Goal: Task Accomplishment & Management: Use online tool/utility

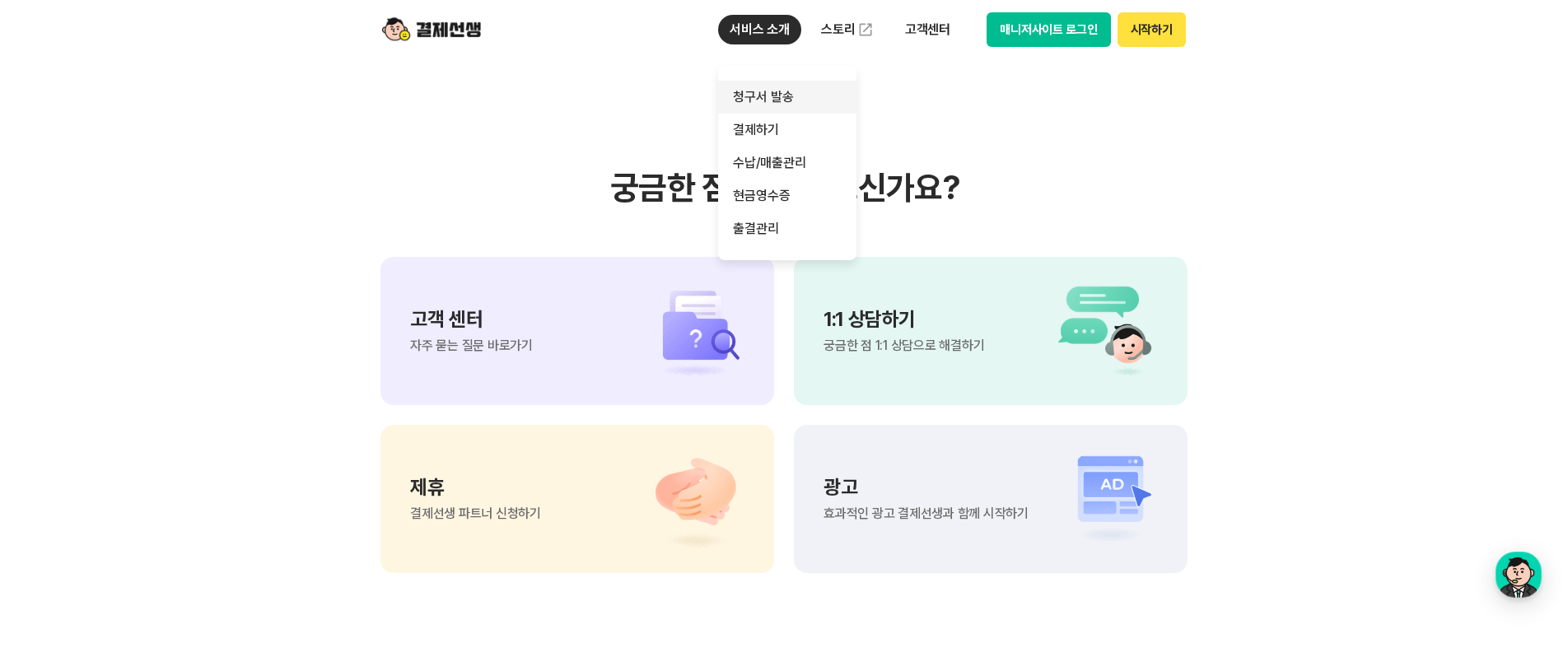
click at [777, 93] on link "청구서 발송" at bounding box center [786, 98] width 138 height 33
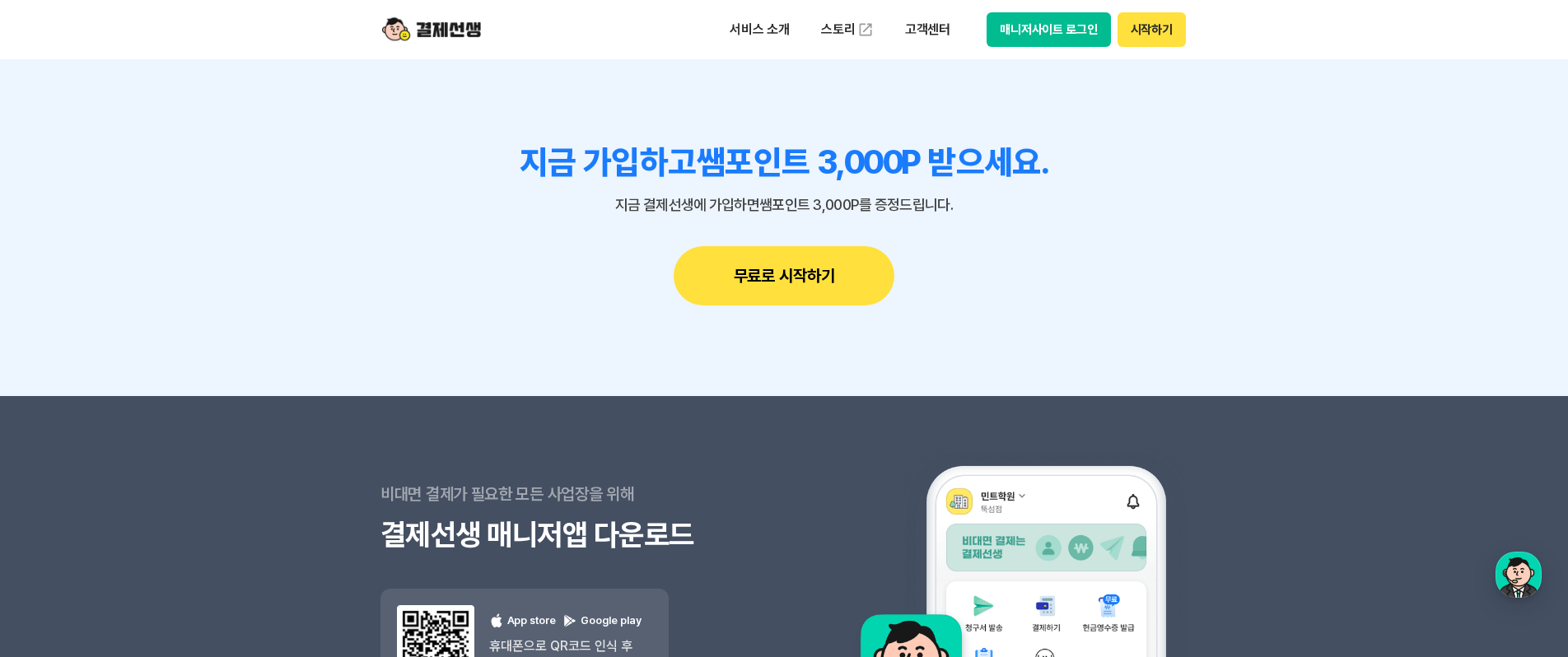
scroll to position [4527, 0]
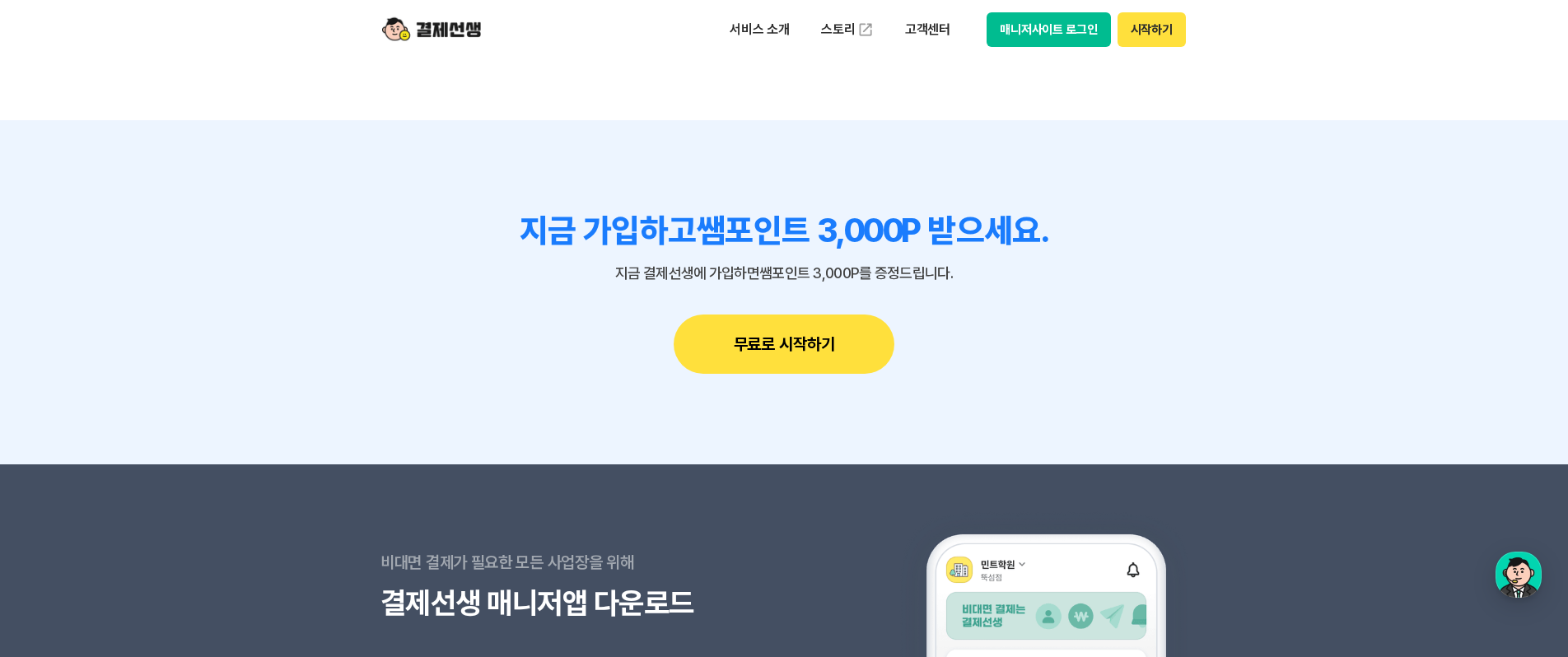
click at [760, 315] on button "무료로 시작하기" at bounding box center [783, 345] width 221 height 60
click at [858, 33] on img at bounding box center [866, 30] width 17 height 17
click at [782, 34] on p "서비스 소개" at bounding box center [759, 30] width 83 height 30
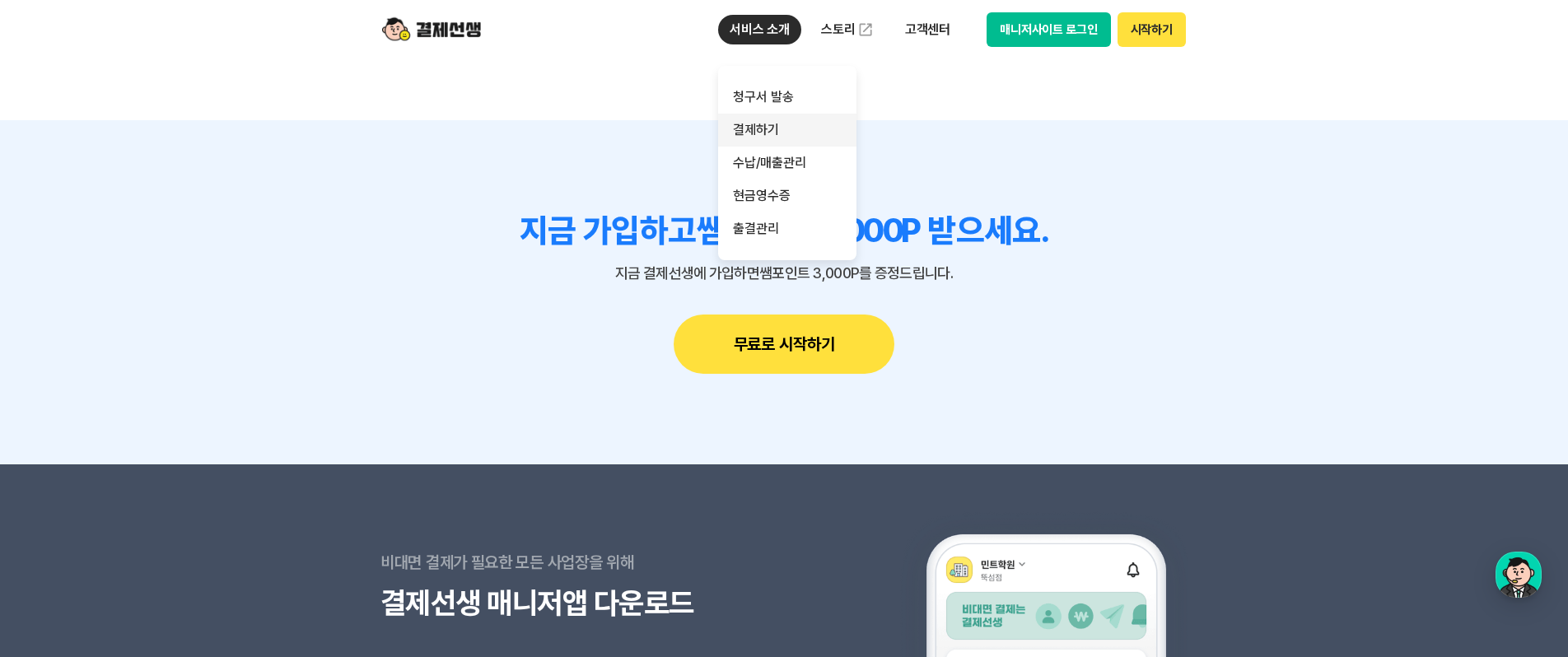
click at [759, 137] on link "결제하기" at bounding box center [786, 131] width 138 height 33
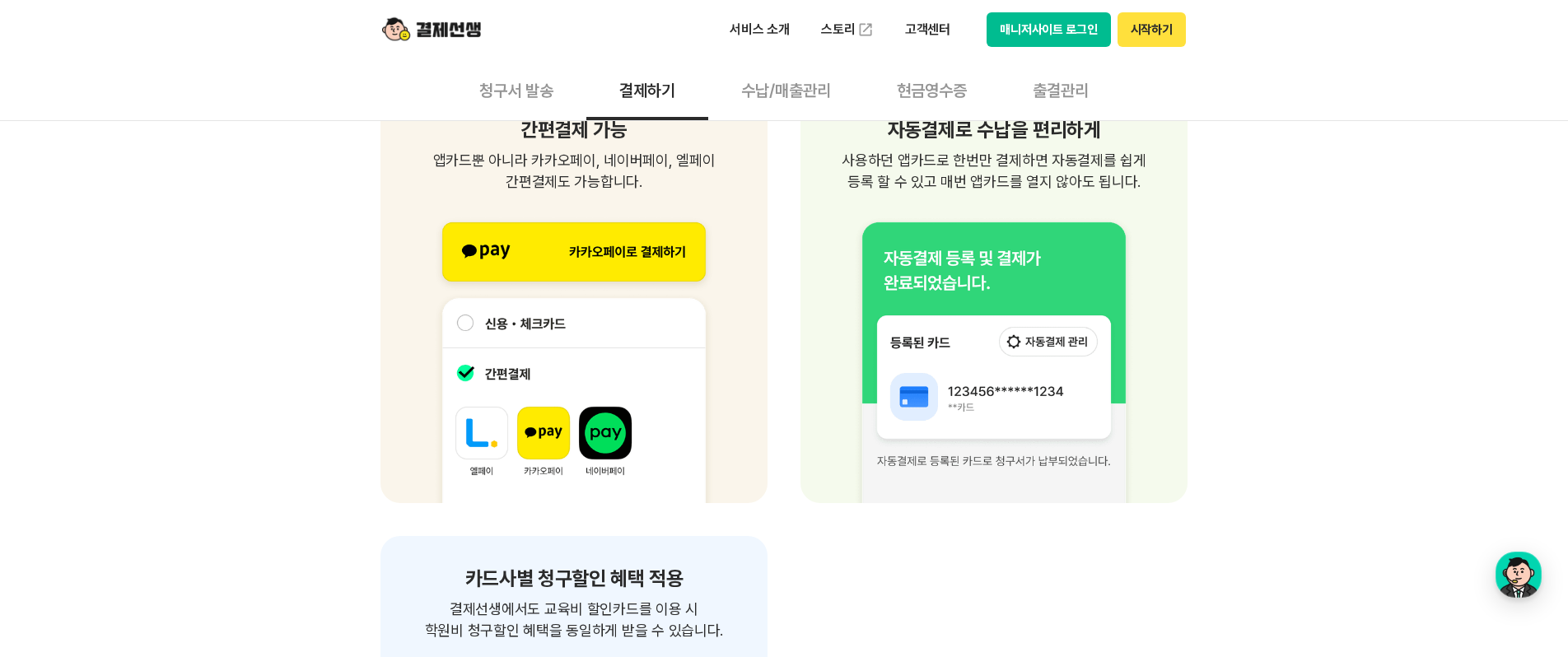
scroll to position [2268, 0]
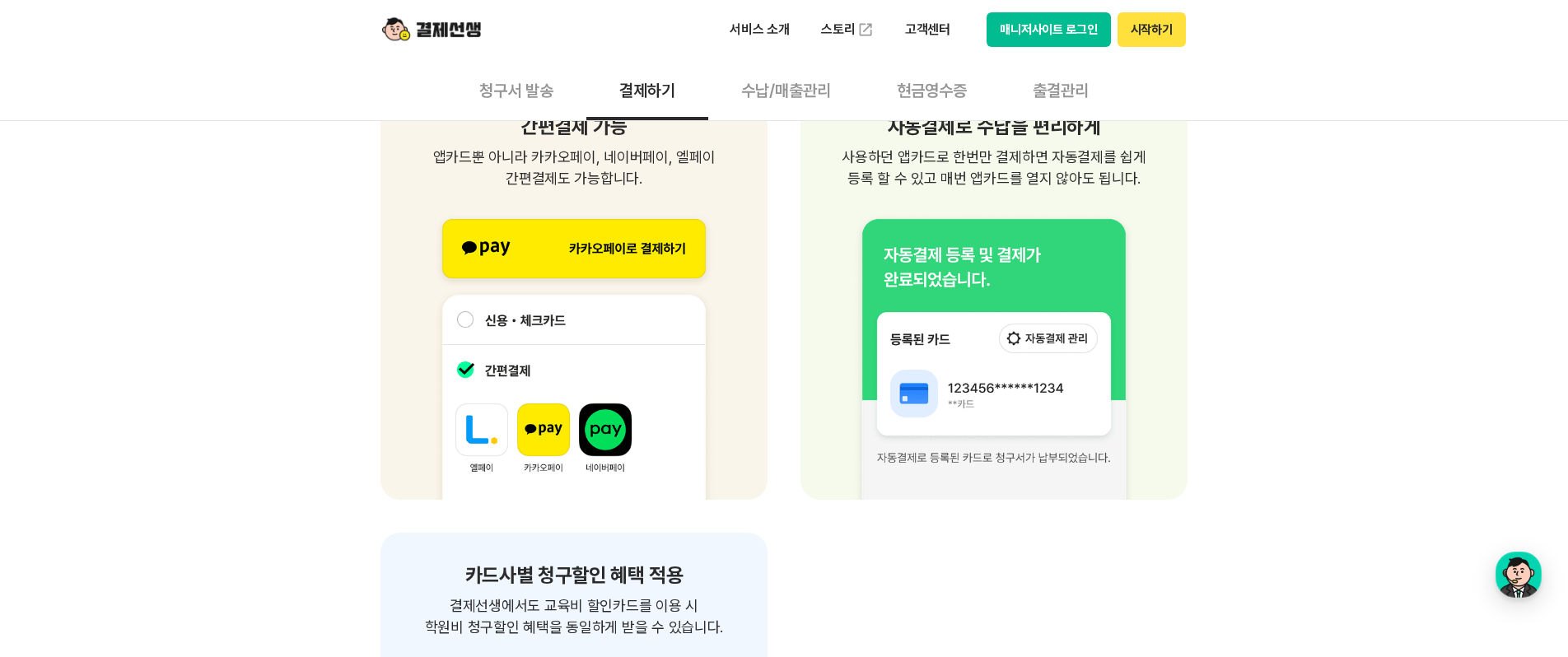
click at [1465, 284] on div "제약없는 결제가능 장소/시간 제약없이 편리한 결제 청구서를 받은 고객은 별도의 앱 설치와 회원가입 없이 언제 어디서든 결제 가능합니다. 별도의…" at bounding box center [784, 110] width 1568 height 3784
